Goal: Find specific page/section: Find specific page/section

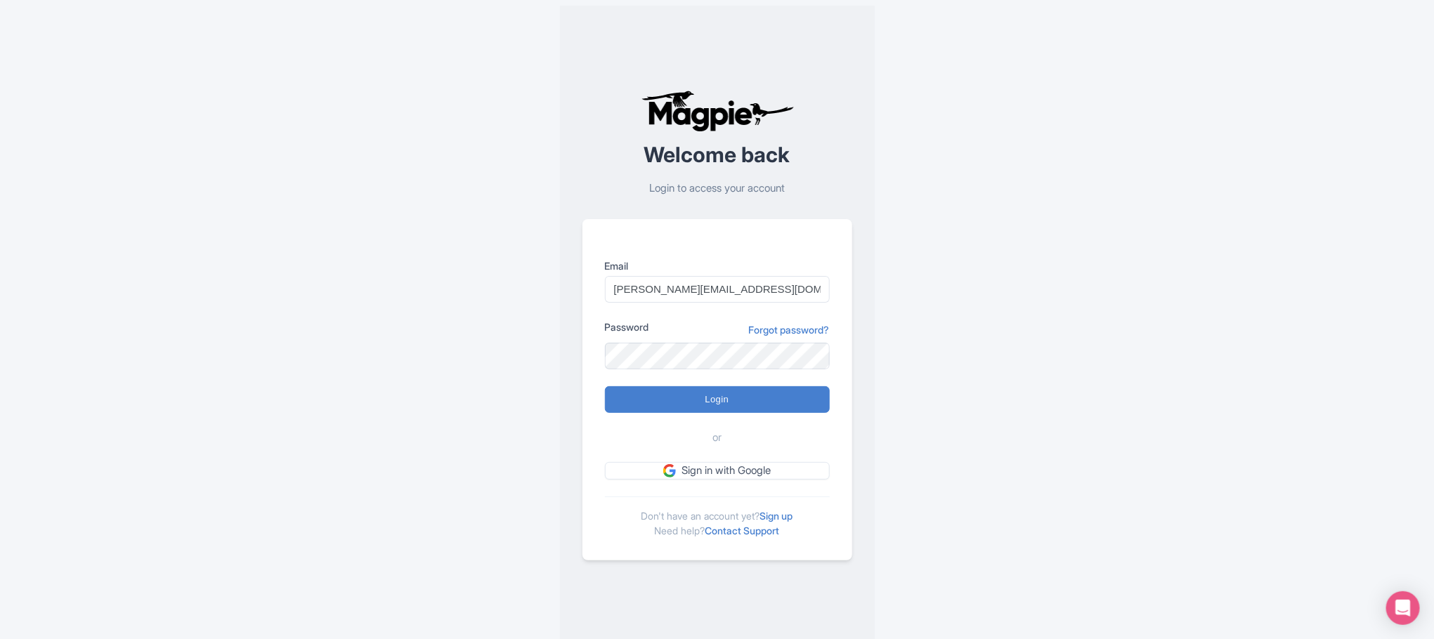
type input "Anshul.chittodiya@ticketex.co"
click at [700, 400] on input "Login" at bounding box center [717, 399] width 225 height 27
type input "Logging in..."
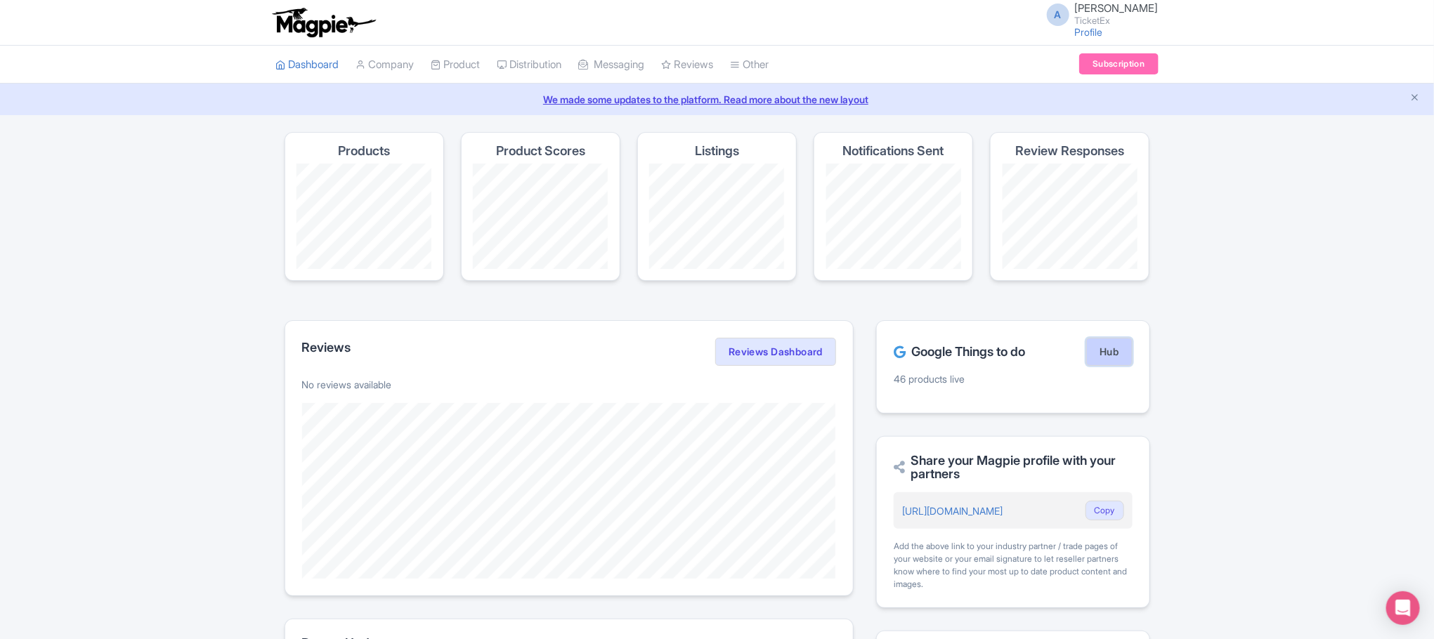
click at [1097, 360] on link "Hub" at bounding box center [1109, 352] width 46 height 28
click at [457, 68] on link "Product" at bounding box center [455, 65] width 49 height 39
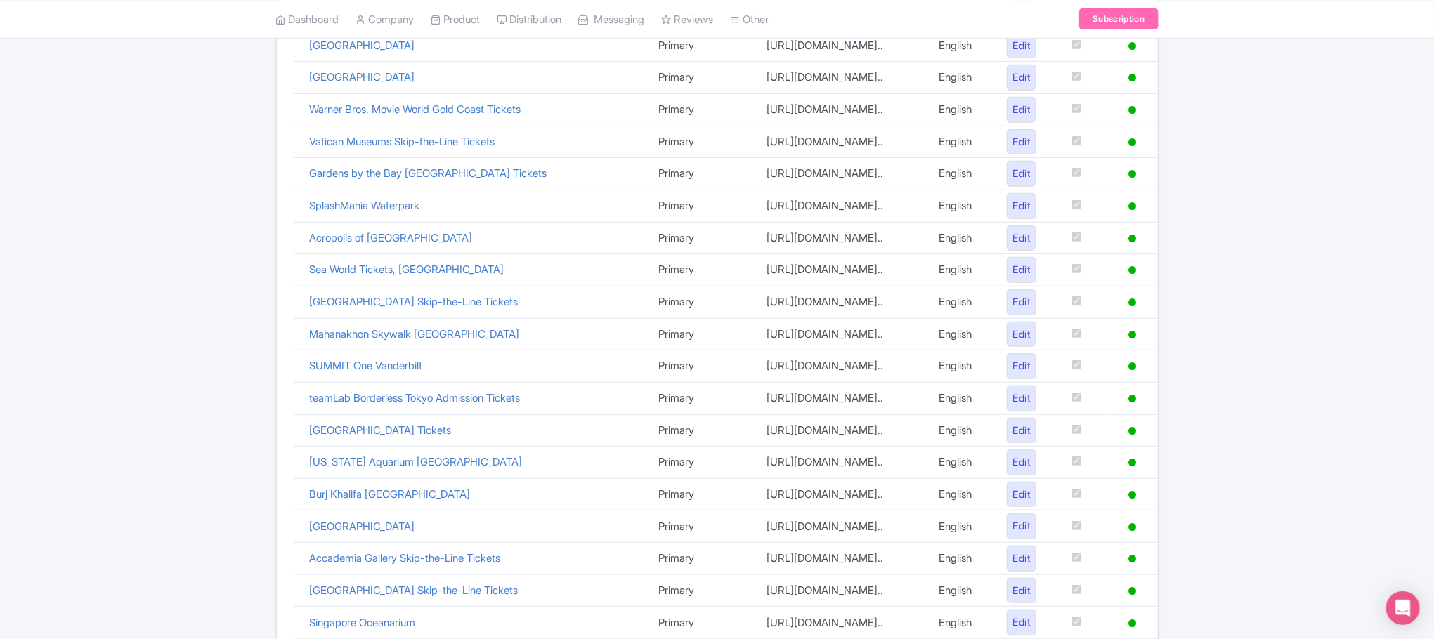
scroll to position [601, 0]
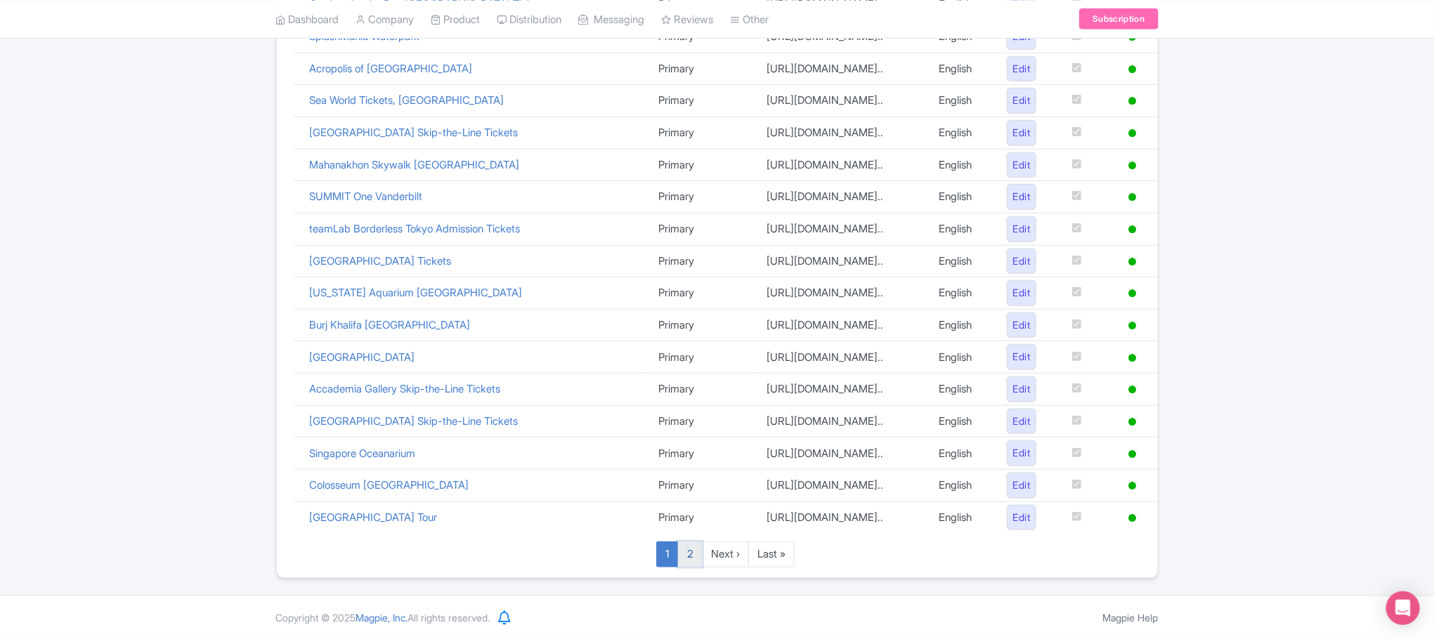
click at [685, 555] on link "2" at bounding box center [690, 555] width 25 height 26
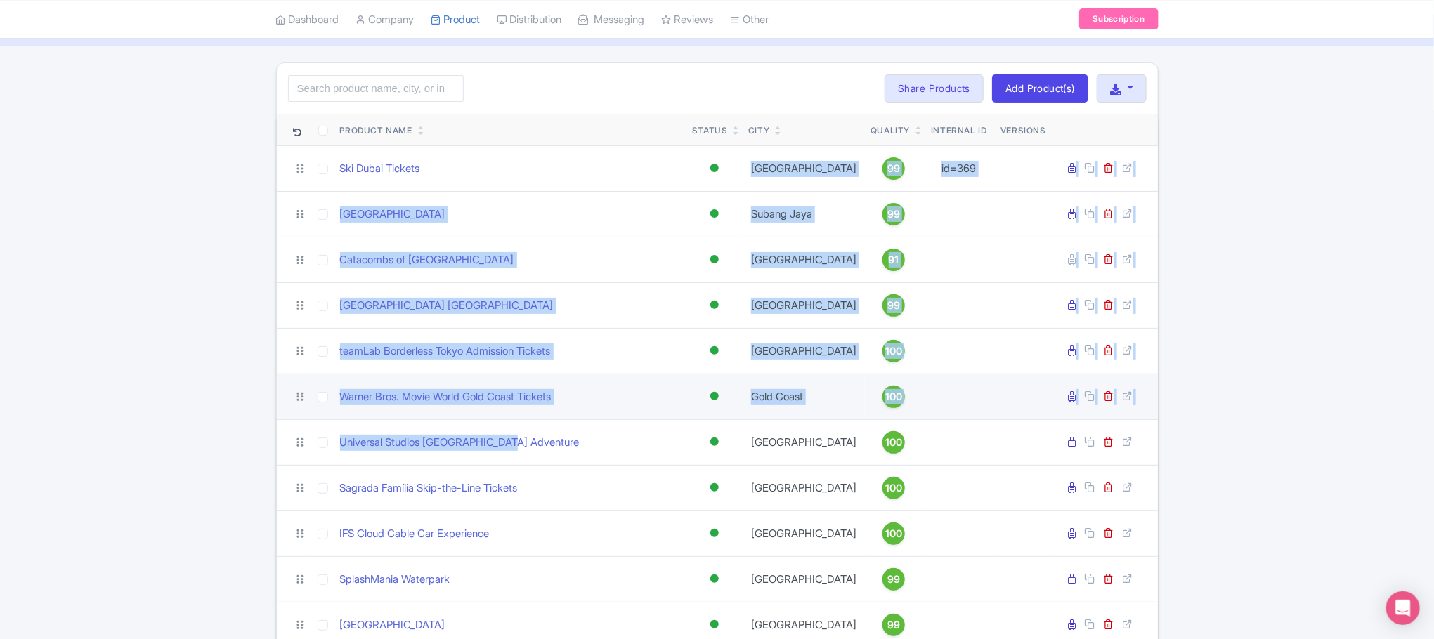
scroll to position [105, 0]
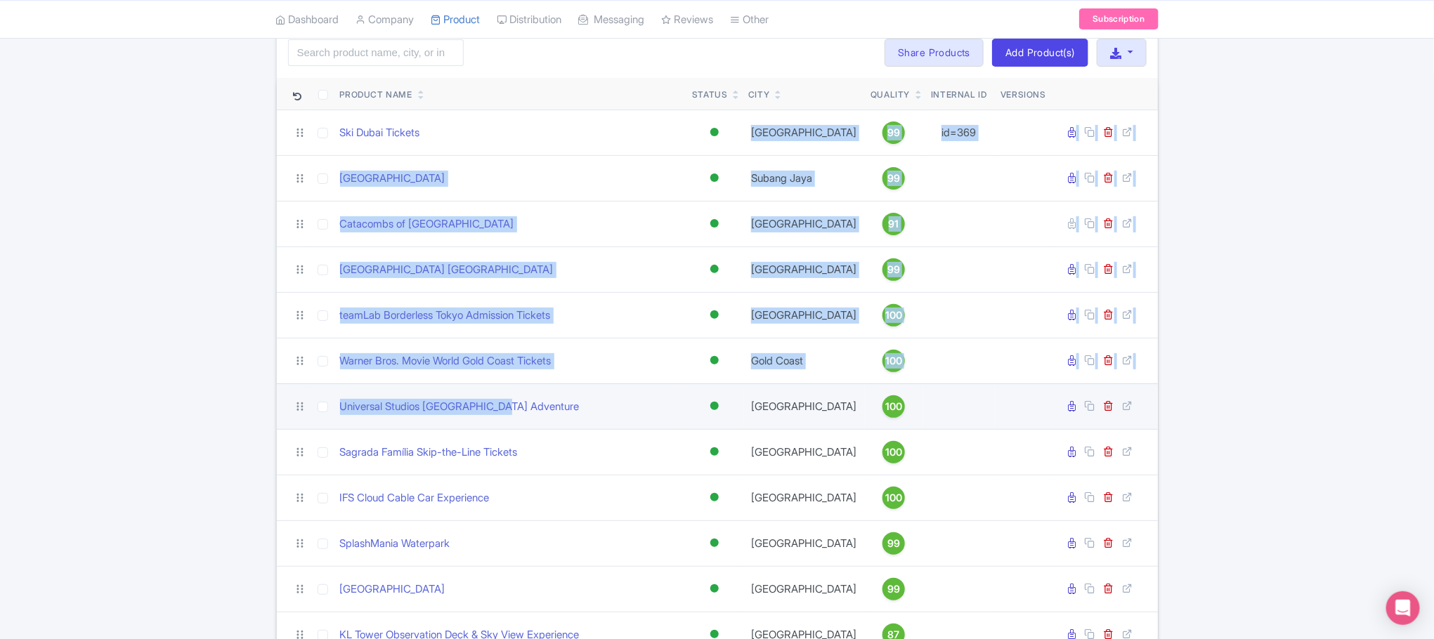
drag, startPoint x: 504, startPoint y: 238, endPoint x: 509, endPoint y: 388, distance: 149.7
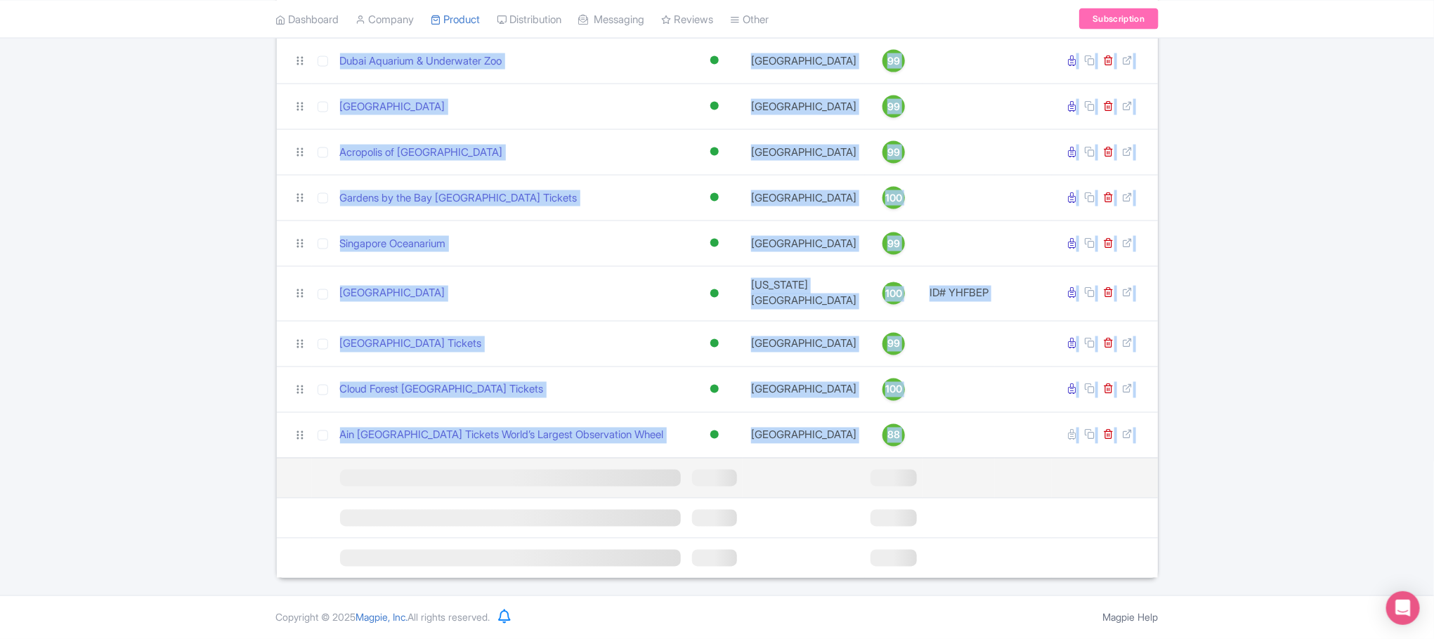
scroll to position [1166, 0]
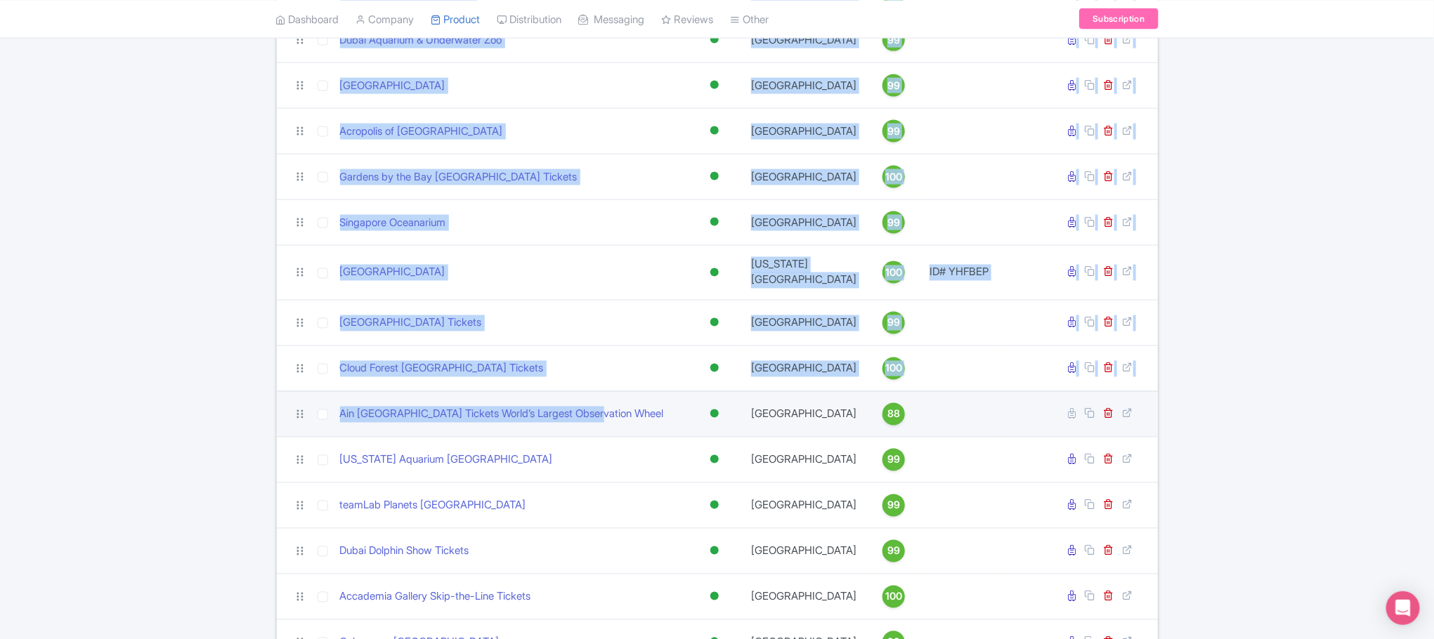
drag, startPoint x: 330, startPoint y: 142, endPoint x: 615, endPoint y: 439, distance: 412.4
click at [615, 439] on tbody "Ski Dubai Tickets Active Inactive Building Archived Dubai 99 id=369 Reseller Pr…" at bounding box center [717, 200] width 881 height 2302
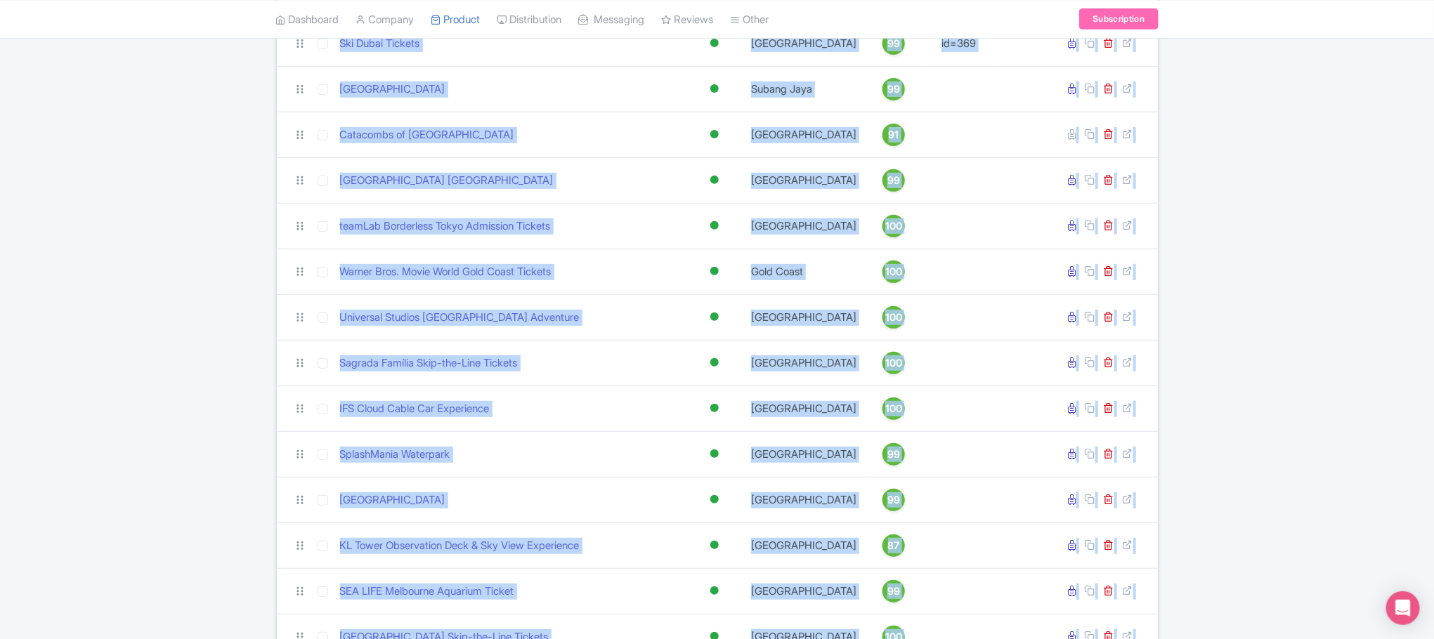
scroll to position [0, 0]
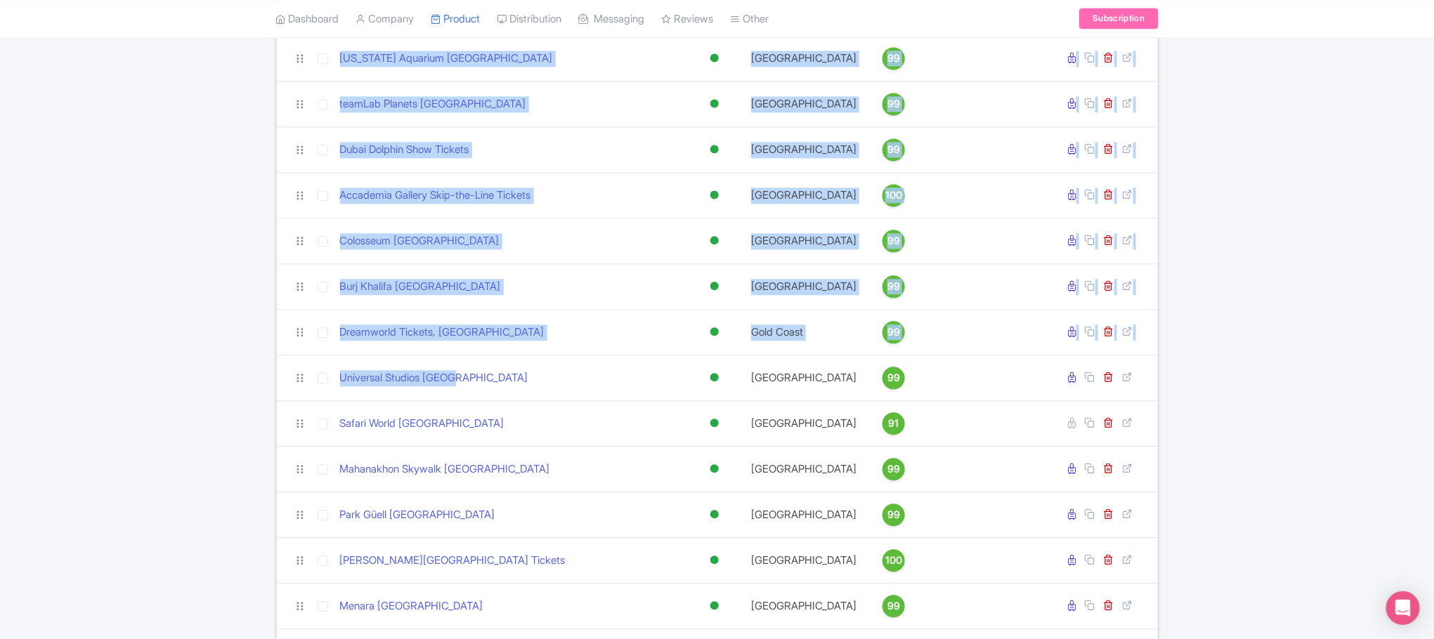
scroll to position [1965, 0]
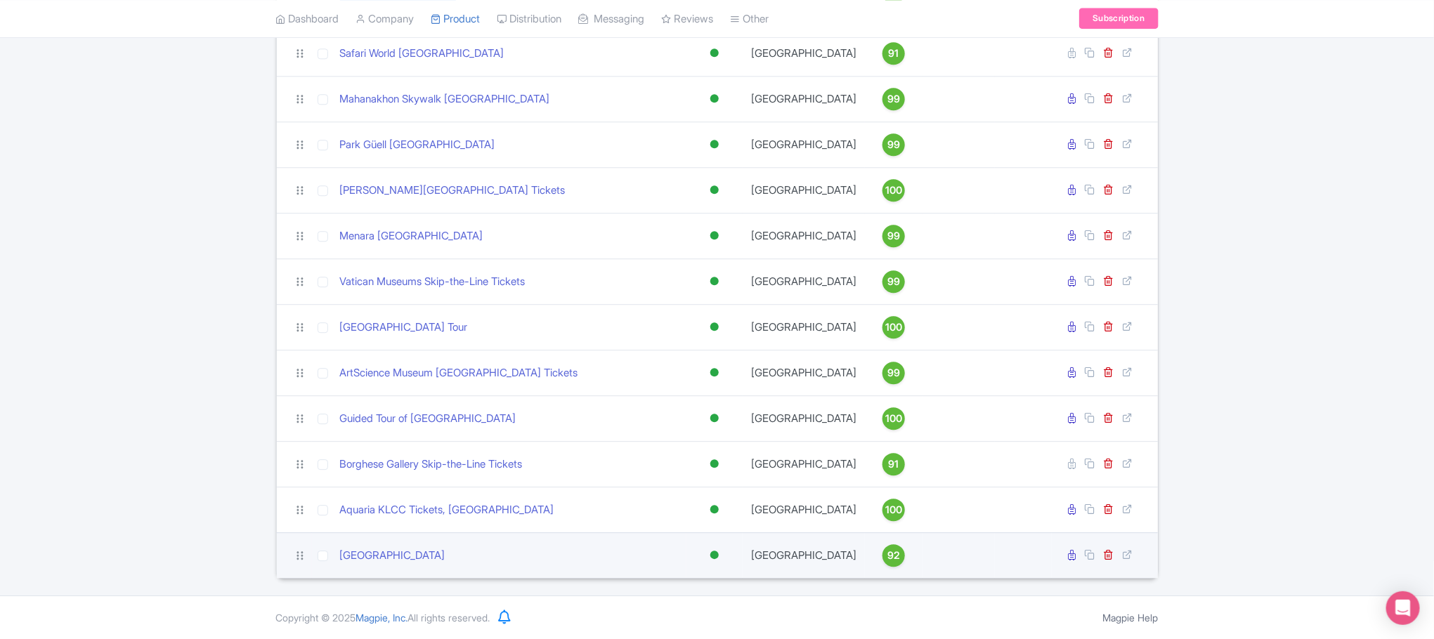
drag, startPoint x: 337, startPoint y: 240, endPoint x: 502, endPoint y: 555, distance: 355.4
copy tbody "Ski Dubai Tickets Active Inactive Building Archived Dubai 99 id=369 Reseller Pr…"
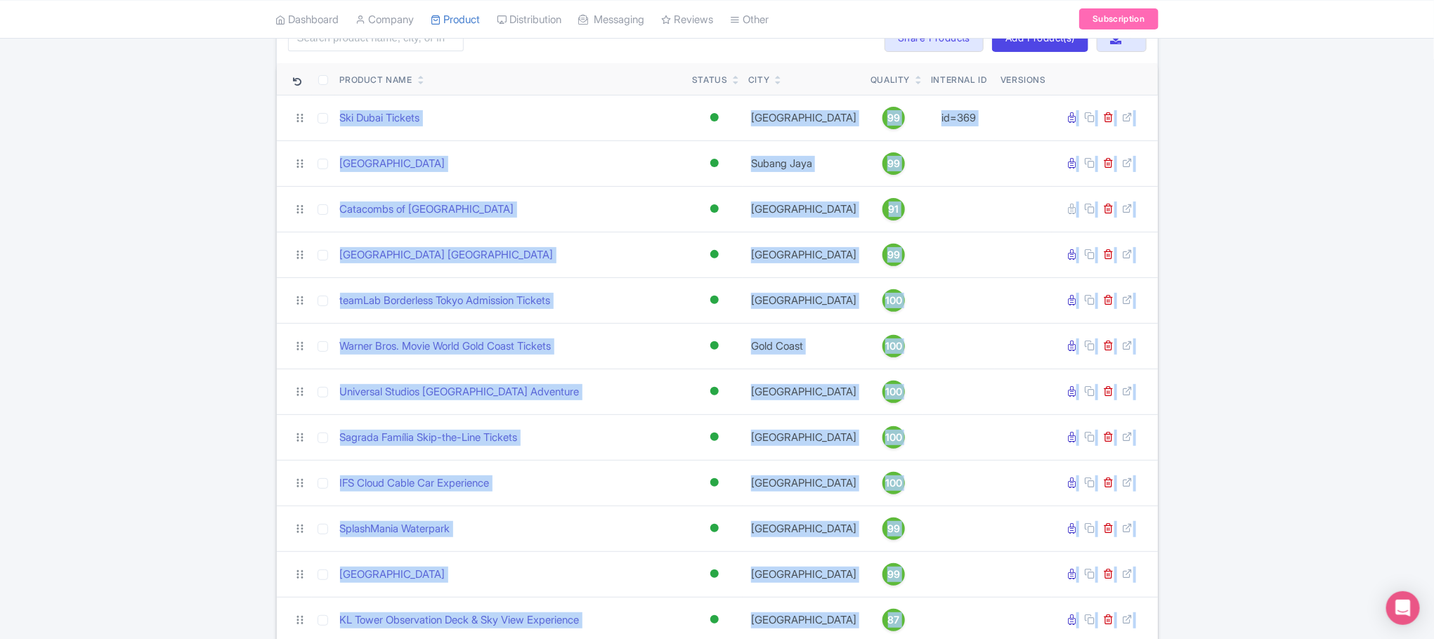
scroll to position [0, 0]
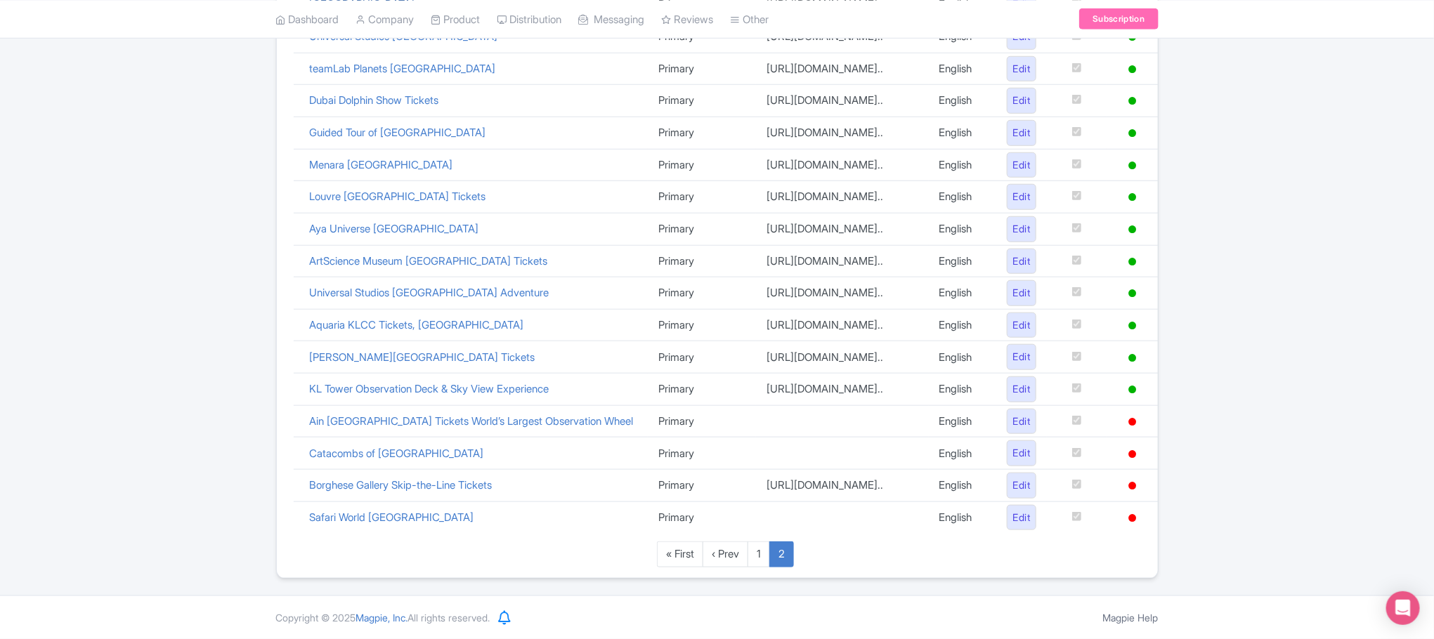
scroll to position [601, 0]
